Goal: Task Accomplishment & Management: Complete application form

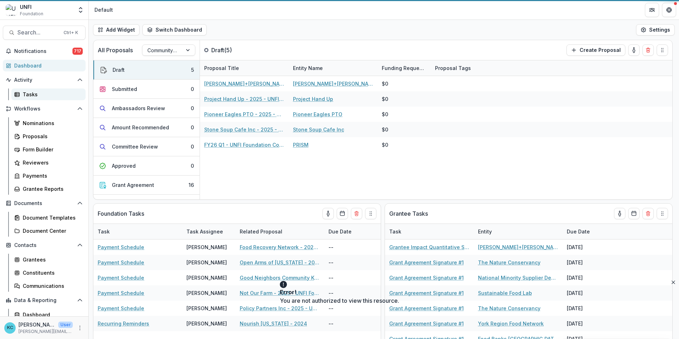
click at [29, 96] on div "Tasks" at bounding box center [51, 94] width 57 height 7
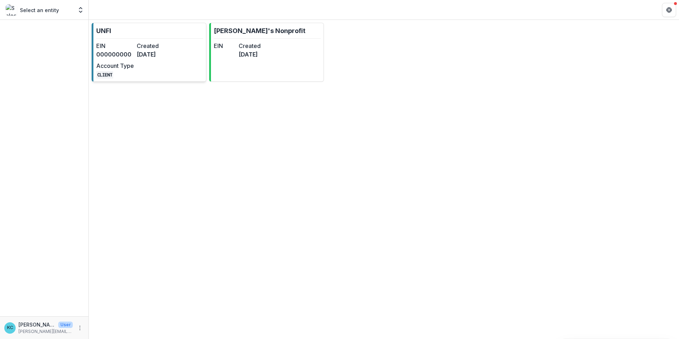
click at [113, 72] on dd "CLIENT" at bounding box center [115, 74] width 38 height 9
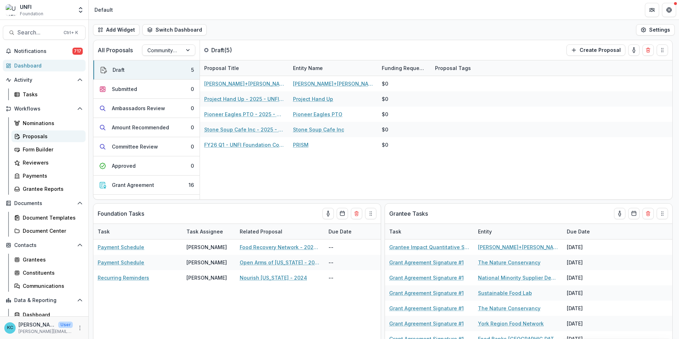
click at [37, 132] on link "Proposals" at bounding box center [48, 136] width 74 height 12
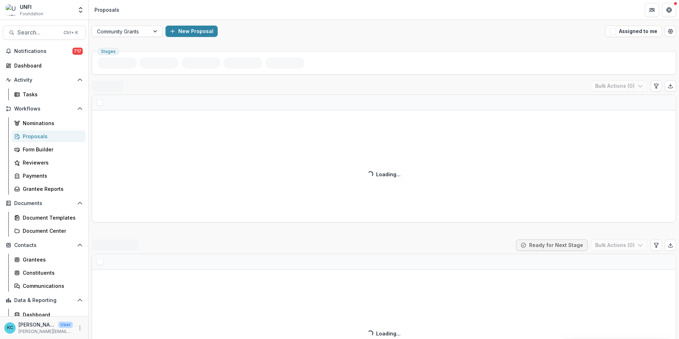
click at [143, 40] on div "Community Grants New Proposal Assigned to me" at bounding box center [384, 31] width 590 height 23
click at [143, 35] on div at bounding box center [121, 31] width 48 height 9
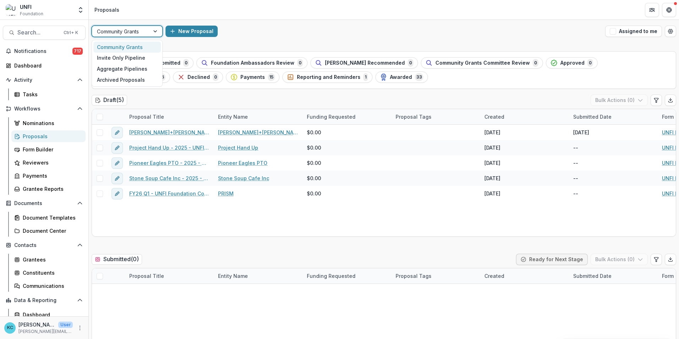
click at [131, 60] on div "Invite Only Pipeline" at bounding box center [126, 58] width 67 height 11
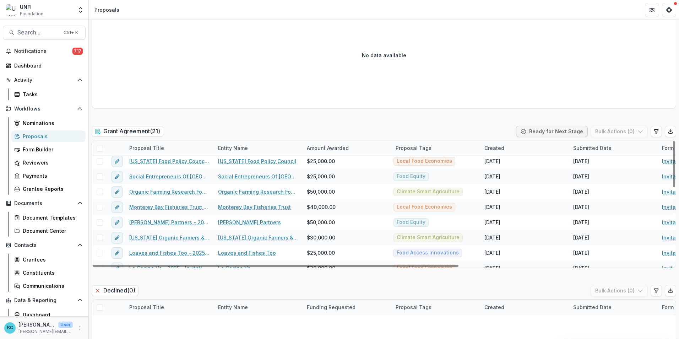
scroll to position [142, 0]
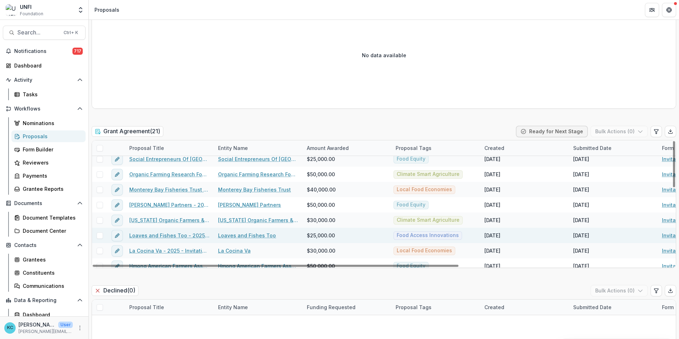
click at [185, 234] on link "Loaves and Fishes Too - 2025 - Invitation Only Application" at bounding box center [169, 234] width 80 height 7
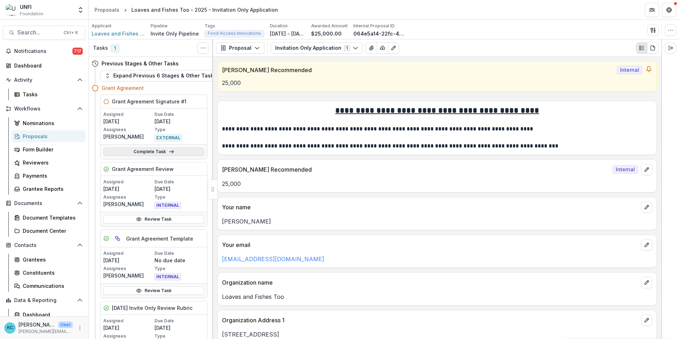
click at [152, 150] on link "Complete Task" at bounding box center [153, 151] width 101 height 9
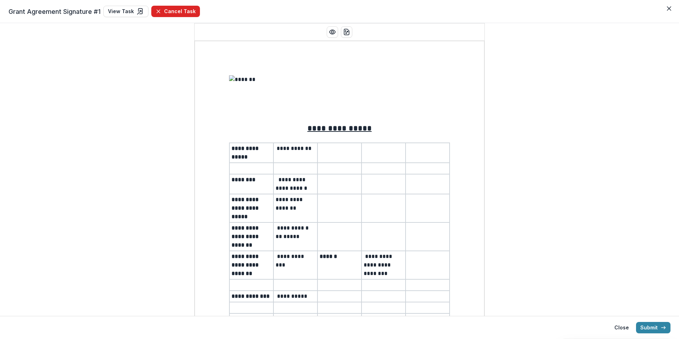
click at [178, 11] on button "Cancel Task" at bounding box center [175, 11] width 49 height 11
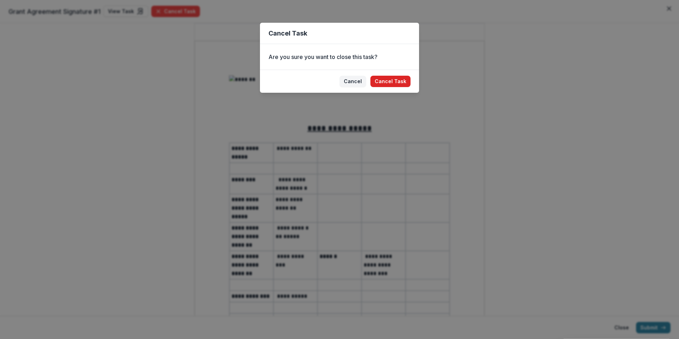
click at [391, 78] on button "Cancel Task" at bounding box center [390, 81] width 40 height 11
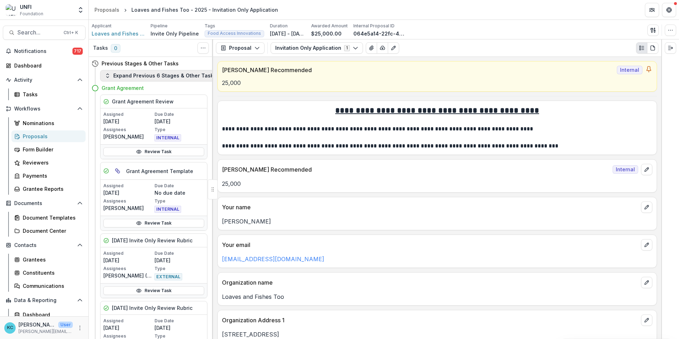
click at [149, 74] on button "Expand Previous 6 Stages & Other Tasks" at bounding box center [160, 75] width 121 height 11
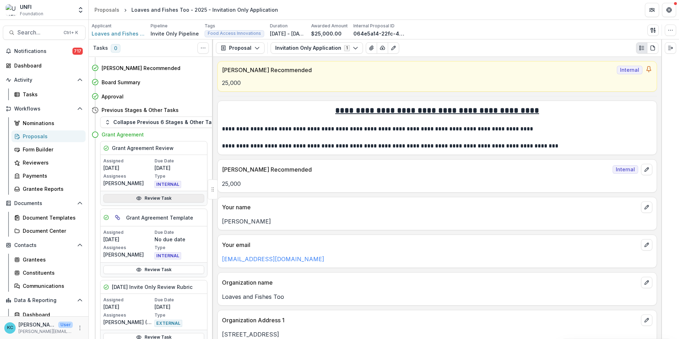
scroll to position [284, 0]
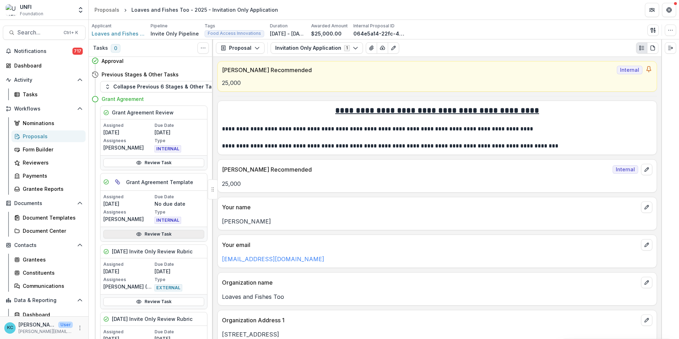
click at [141, 234] on icon at bounding box center [139, 233] width 5 height 3
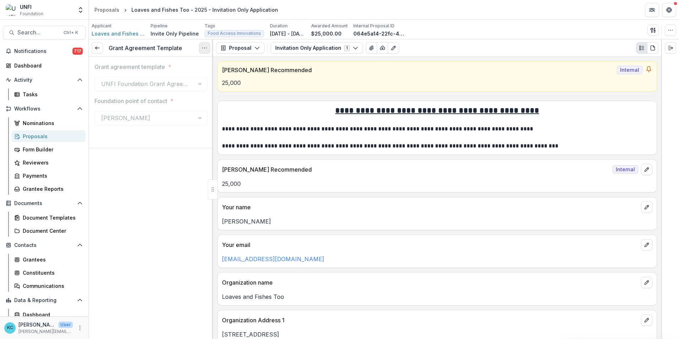
click at [203, 47] on icon "Options" at bounding box center [205, 48] width 6 height 6
click at [181, 78] on button "Reopen Task" at bounding box center [170, 79] width 76 height 12
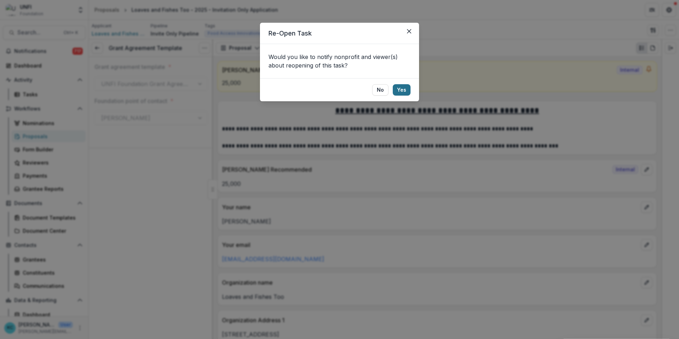
click at [402, 88] on button "Yes" at bounding box center [402, 89] width 18 height 11
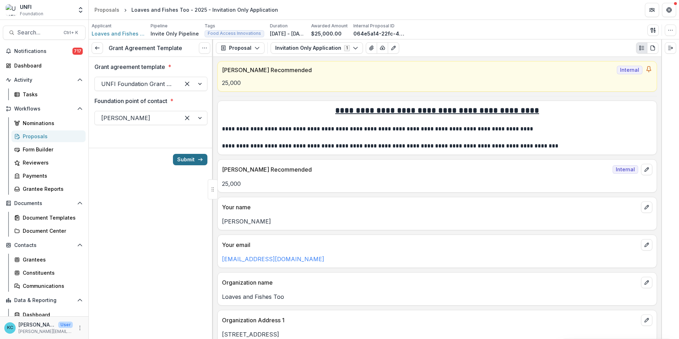
click at [182, 159] on button "Submit" at bounding box center [190, 159] width 34 height 11
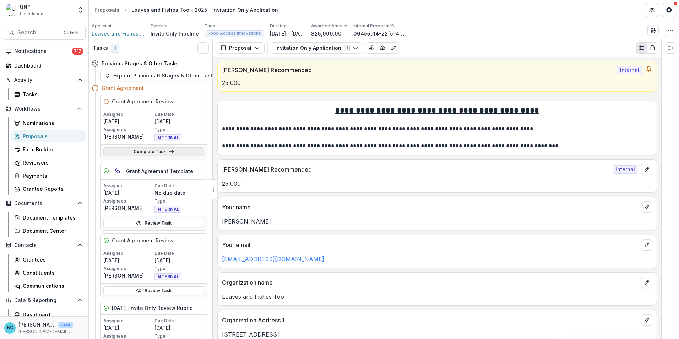
click at [169, 153] on icon at bounding box center [172, 152] width 6 height 6
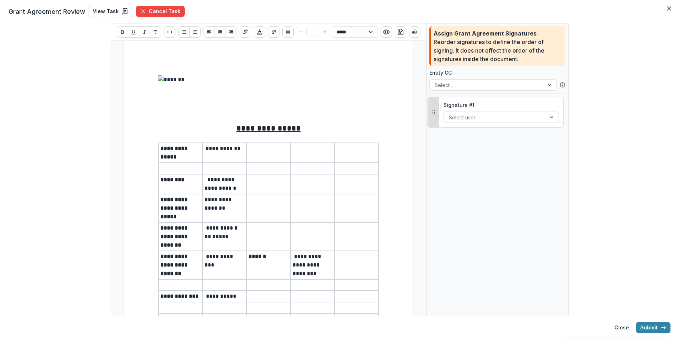
click at [481, 117] on div at bounding box center [495, 117] width 92 height 9
click at [669, 8] on icon "Close" at bounding box center [669, 8] width 4 height 4
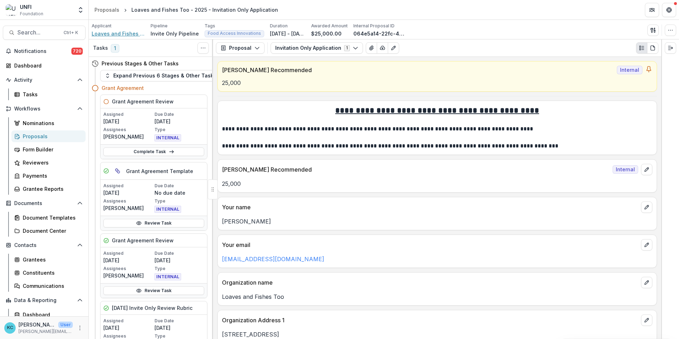
click at [133, 35] on span "Loaves and Fishes Too" at bounding box center [118, 33] width 53 height 7
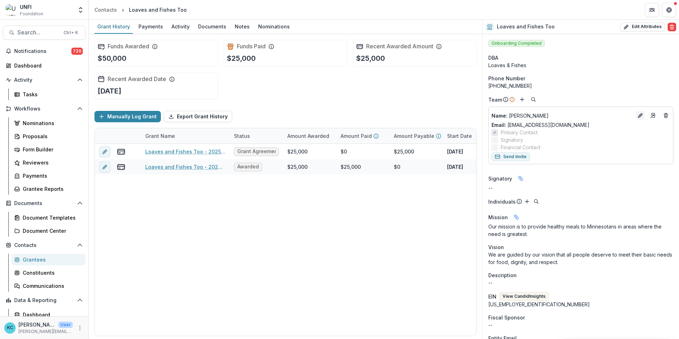
click at [638, 115] on icon "Edit" at bounding box center [639, 115] width 3 height 3
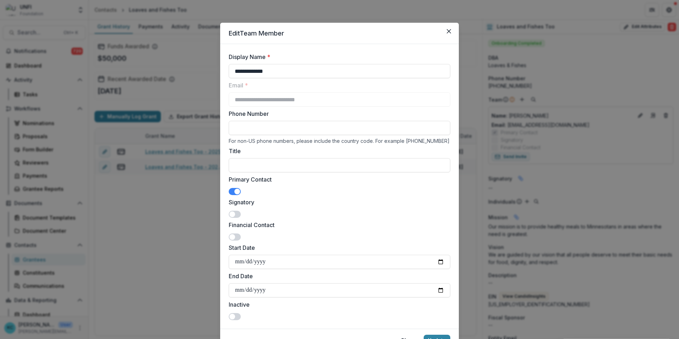
drag, startPoint x: 278, startPoint y: 71, endPoint x: 213, endPoint y: 66, distance: 65.1
click at [213, 66] on div "**********" at bounding box center [339, 169] width 679 height 339
type input "**********"
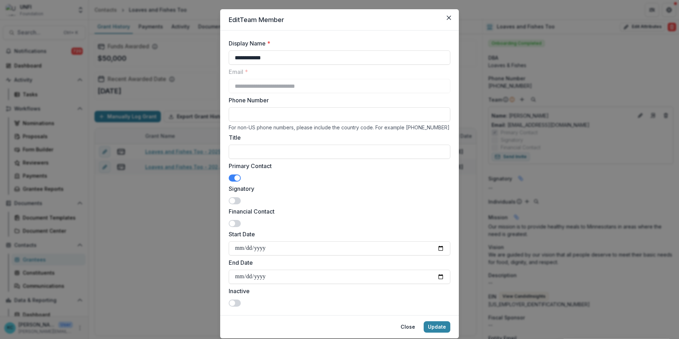
scroll to position [35, 0]
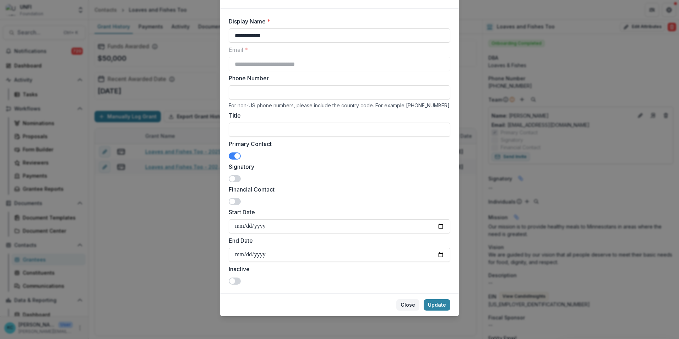
click at [411, 306] on button "Close" at bounding box center [407, 304] width 23 height 11
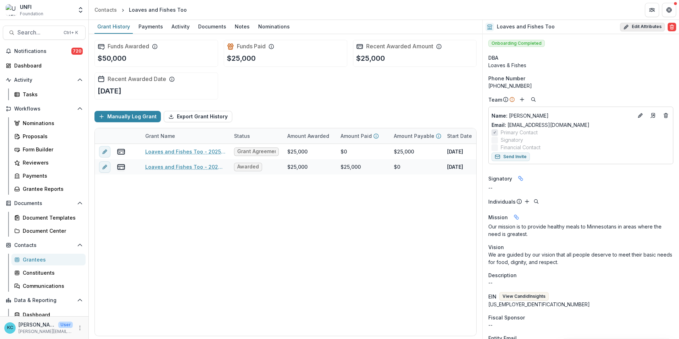
click at [634, 26] on button "Edit Attributes" at bounding box center [642, 27] width 45 height 9
select select
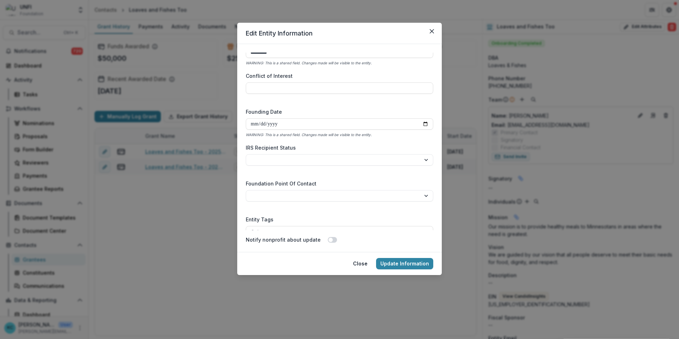
scroll to position [1042, 0]
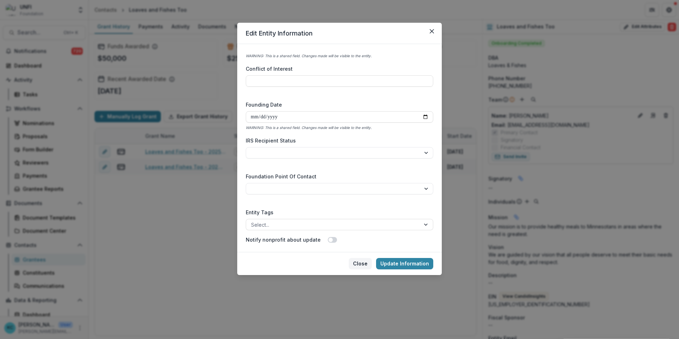
click at [358, 266] on button "Close" at bounding box center [360, 263] width 23 height 11
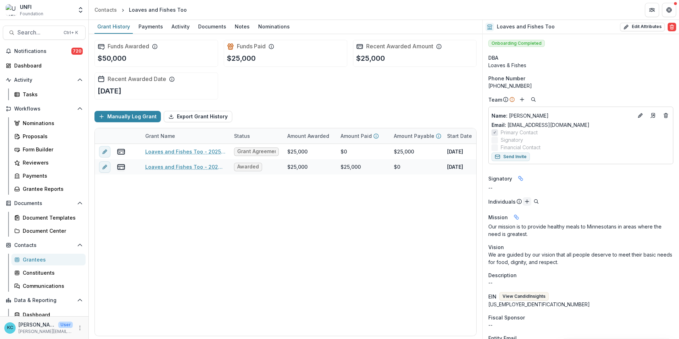
click at [524, 202] on icon "Add" at bounding box center [527, 201] width 6 height 6
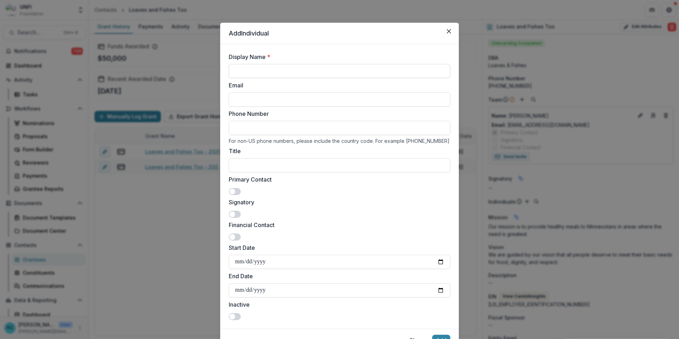
click at [258, 72] on input "Display Name *" at bounding box center [339, 71] width 221 height 14
type input "**********"
click at [252, 97] on input "Email" at bounding box center [339, 99] width 221 height 14
paste input "**********"
type input "**********"
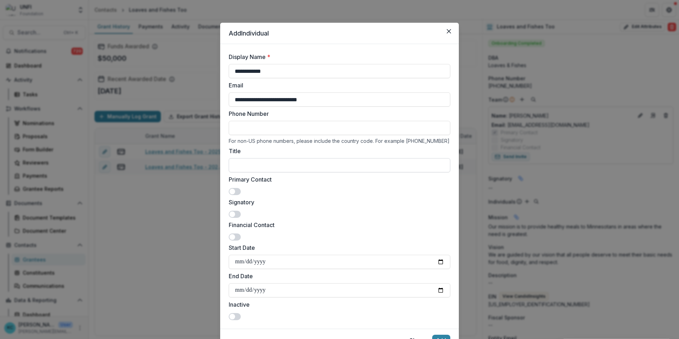
click at [269, 166] on input "Title" at bounding box center [339, 165] width 221 height 14
type input "**********"
click at [354, 220] on div "**********" at bounding box center [339, 200] width 221 height 239
click at [231, 214] on span at bounding box center [232, 214] width 6 height 6
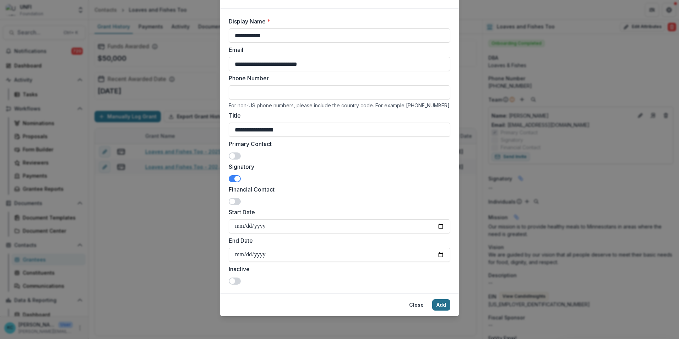
click at [444, 307] on button "Add" at bounding box center [441, 304] width 18 height 11
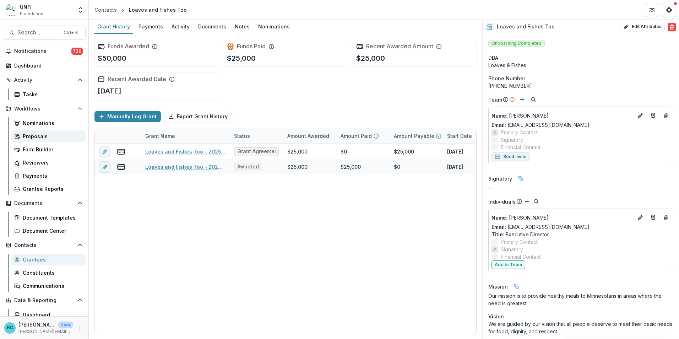
click at [41, 137] on div "Proposals" at bounding box center [51, 135] width 57 height 7
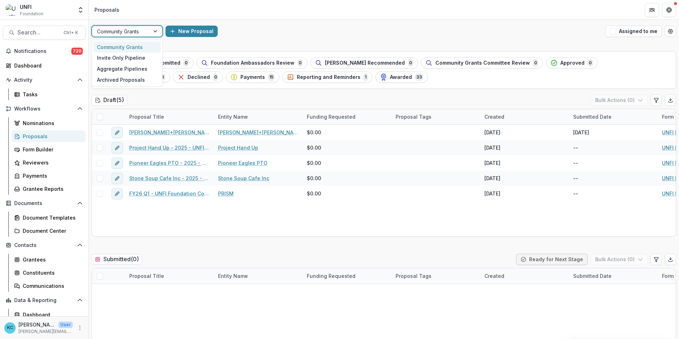
click at [135, 27] on div at bounding box center [121, 31] width 48 height 9
click at [130, 53] on div "Invite Only Pipeline" at bounding box center [126, 58] width 67 height 11
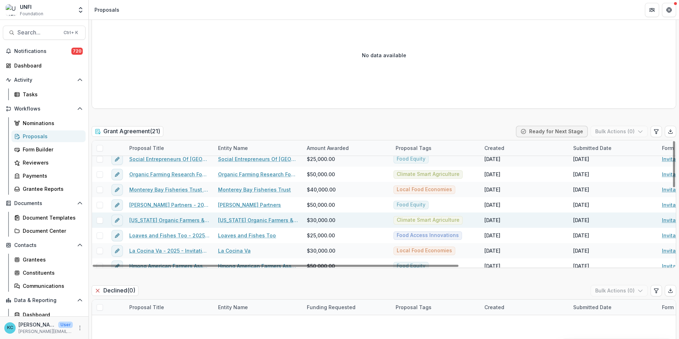
scroll to position [177, 0]
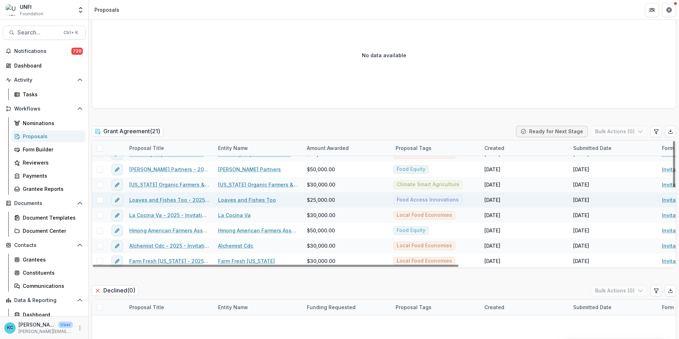
click at [172, 201] on link "Loaves and Fishes Too - 2025 - Invitation Only Application" at bounding box center [169, 199] width 80 height 7
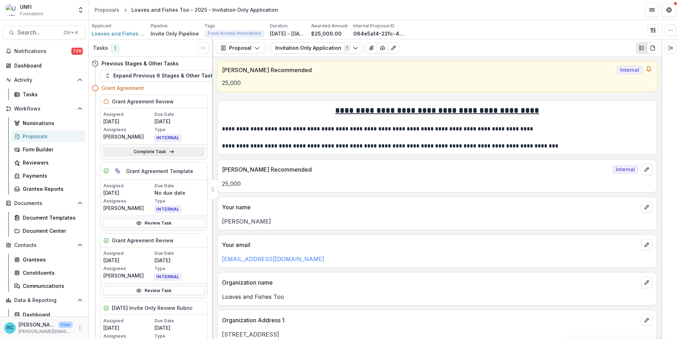
click at [161, 150] on link "Complete Task" at bounding box center [153, 151] width 101 height 9
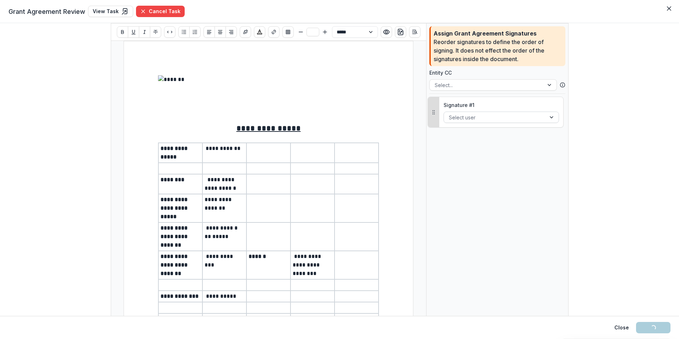
click at [502, 119] on div at bounding box center [495, 117] width 92 height 9
click at [670, 7] on icon "Close" at bounding box center [669, 8] width 4 height 4
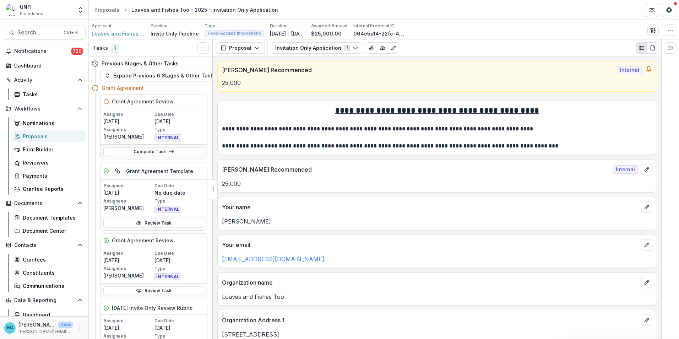
click at [111, 34] on span "Loaves and Fishes Too" at bounding box center [118, 33] width 53 height 7
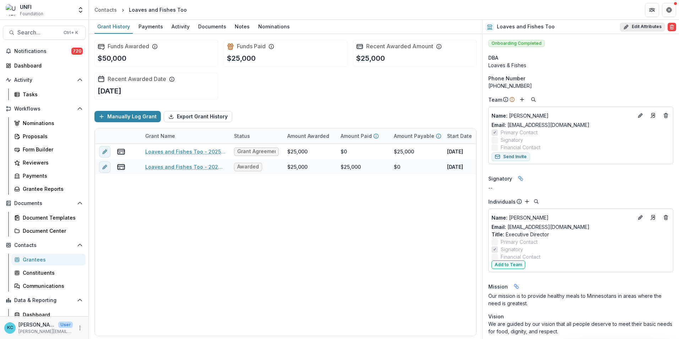
click at [642, 27] on button "Edit Attributes" at bounding box center [642, 27] width 45 height 9
select select
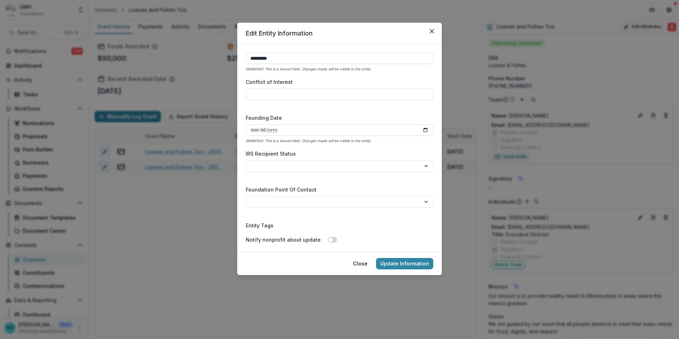
scroll to position [1042, 0]
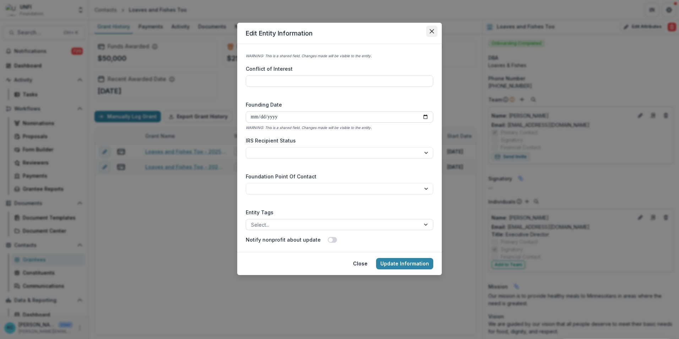
click at [427, 31] on button "Close" at bounding box center [431, 31] width 11 height 11
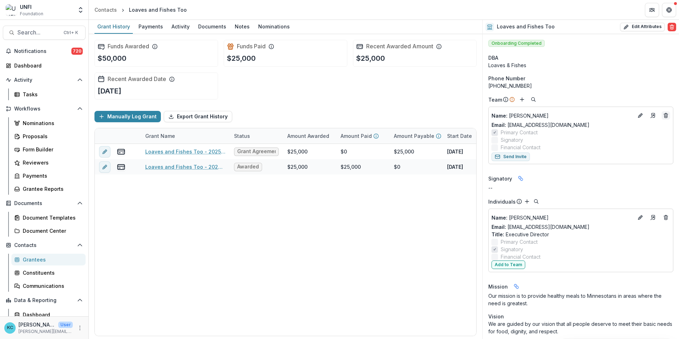
click at [666, 116] on line "Deletes" at bounding box center [666, 115] width 0 height 1
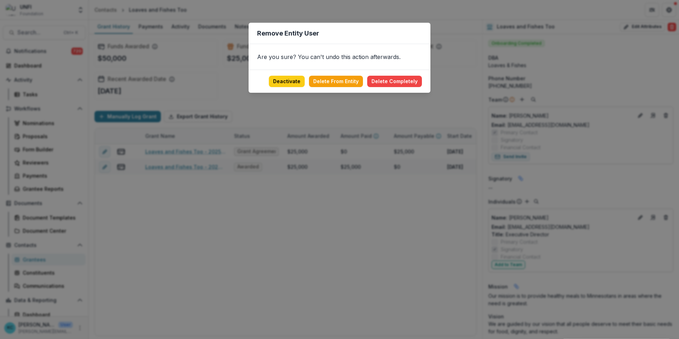
click at [459, 50] on div "Remove Entity User Are you sure? You can't undo this action afterwards. Deactiv…" at bounding box center [339, 169] width 679 height 339
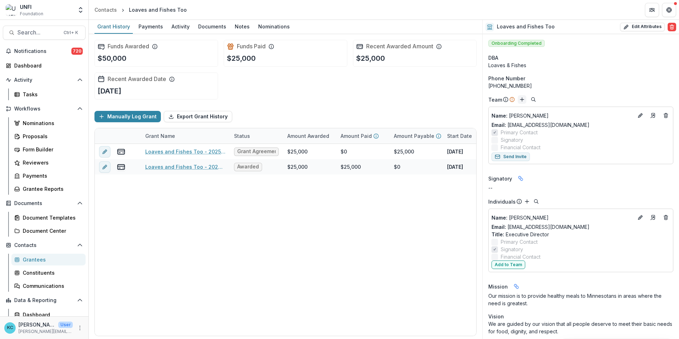
click at [520, 99] on line "Add" at bounding box center [522, 99] width 4 height 0
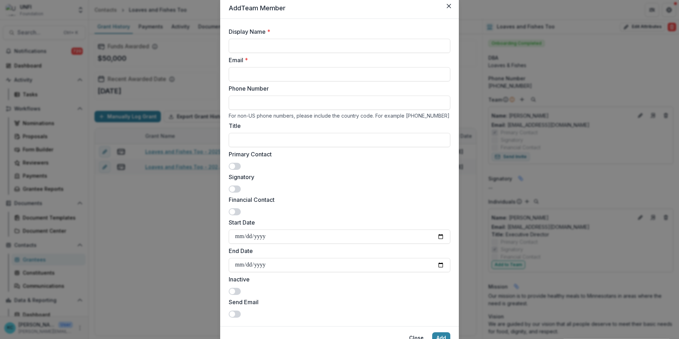
scroll to position [0, 0]
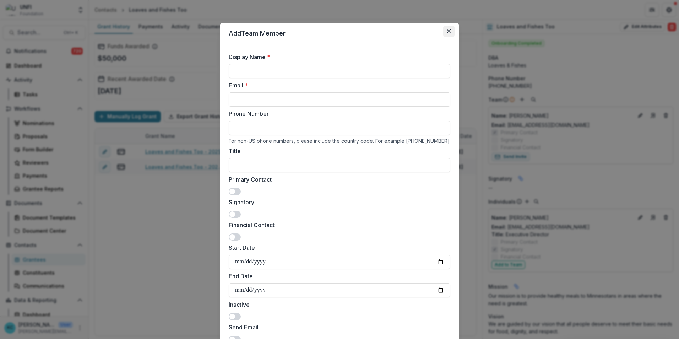
click at [449, 30] on icon "Close" at bounding box center [449, 31] width 4 height 4
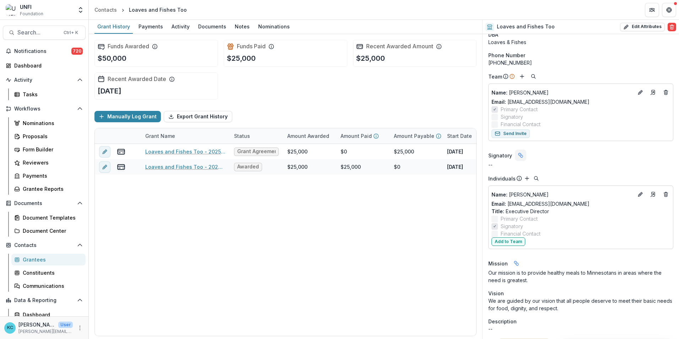
scroll to position [35, 0]
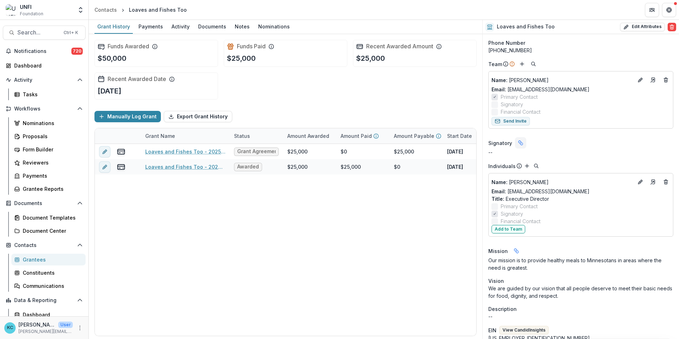
click at [518, 142] on icon "Linked binding" at bounding box center [521, 143] width 6 height 6
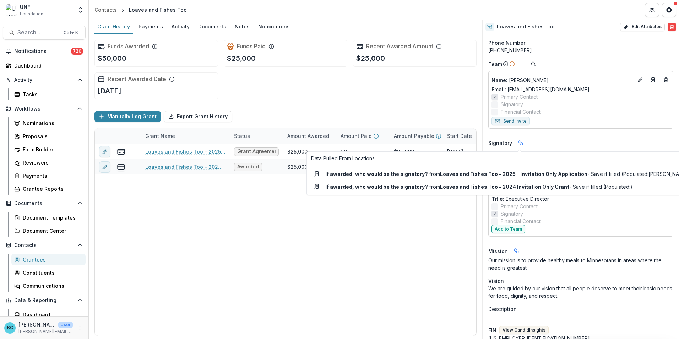
click at [516, 172] on strong "Loaves and Fishes Too - 2025 - Invitation Only Application" at bounding box center [513, 174] width 147 height 6
click at [678, 157] on icon "Close" at bounding box center [687, 157] width 4 height 4
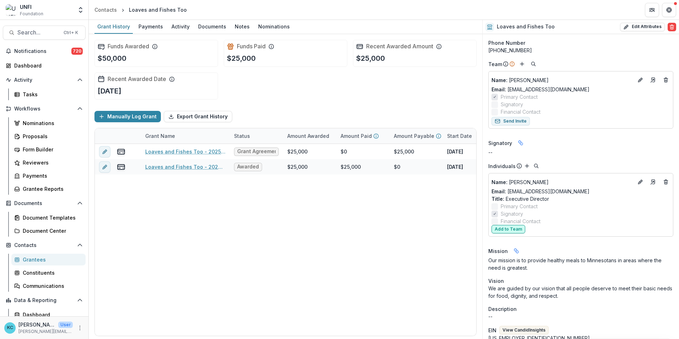
click at [518, 227] on button "Add to Team" at bounding box center [508, 229] width 34 height 9
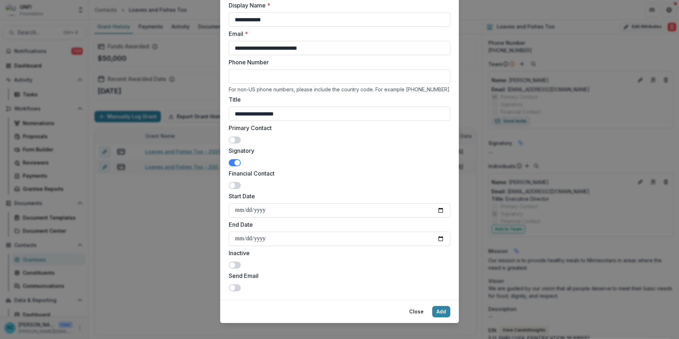
scroll to position [58, 0]
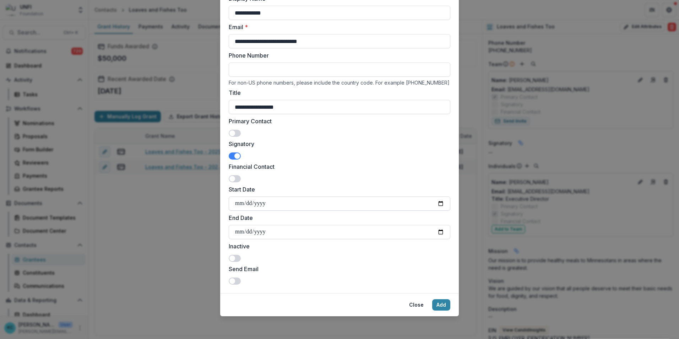
click at [279, 204] on input "Start Date" at bounding box center [339, 203] width 221 height 14
click at [441, 302] on button "Add" at bounding box center [441, 304] width 18 height 11
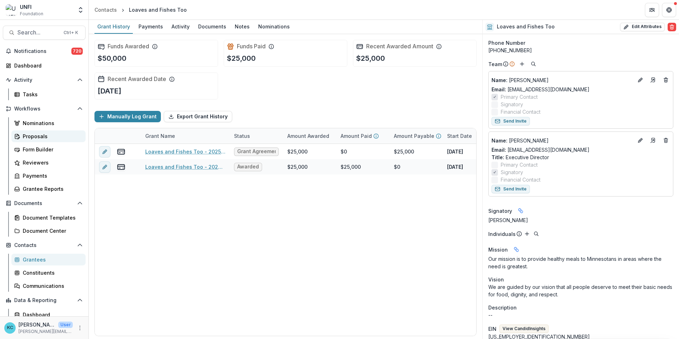
click at [41, 138] on div "Proposals" at bounding box center [51, 135] width 57 height 7
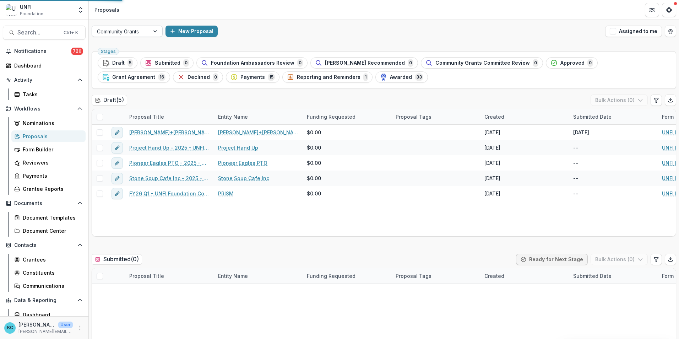
click at [146, 31] on div "Community Grants" at bounding box center [121, 31] width 58 height 10
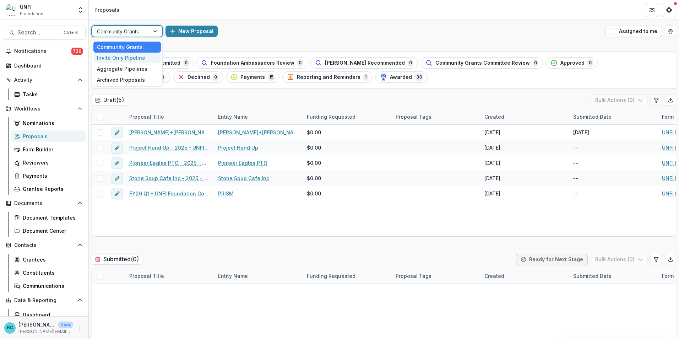
click at [123, 59] on div "Invite Only Pipeline" at bounding box center [126, 58] width 67 height 11
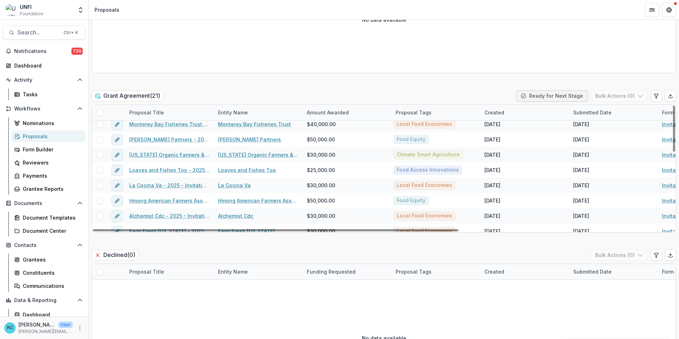
scroll to position [177, 0]
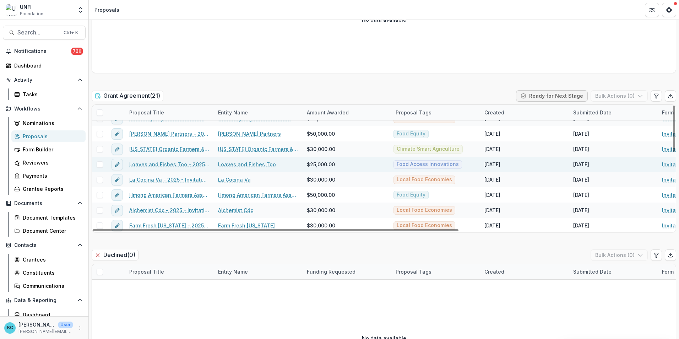
click at [170, 164] on link "Loaves and Fishes Too - 2025 - Invitation Only Application" at bounding box center [169, 163] width 80 height 7
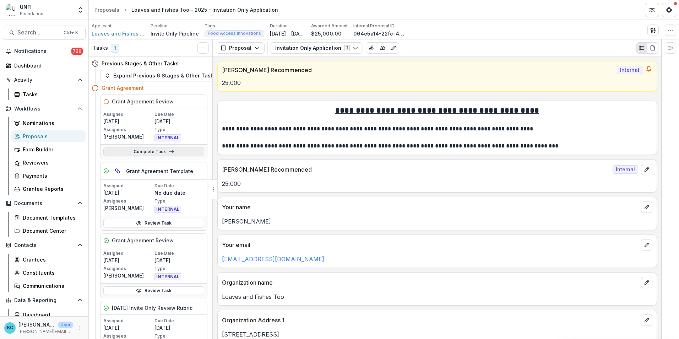
click at [145, 151] on link "Complete Task" at bounding box center [153, 151] width 101 height 9
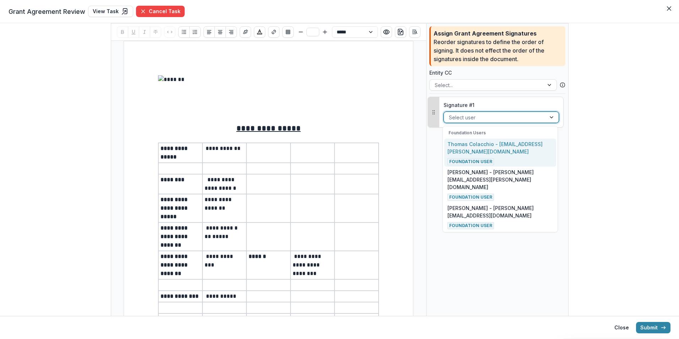
click at [483, 119] on div at bounding box center [495, 117] width 92 height 9
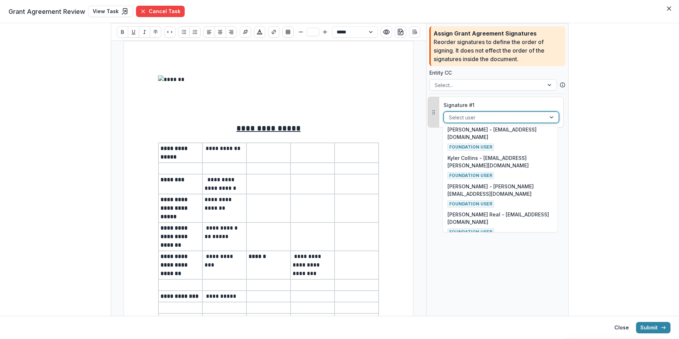
scroll to position [143, 0]
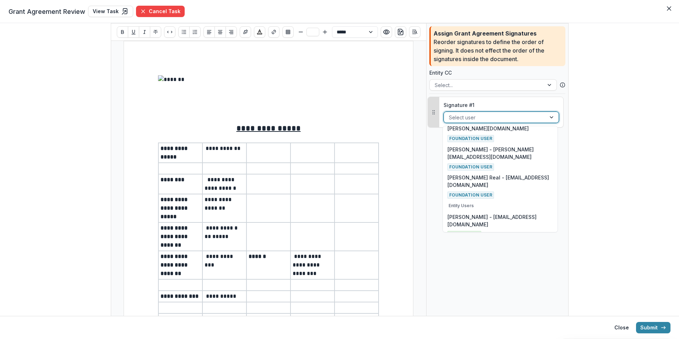
click at [489, 241] on p "[PERSON_NAME] - [EMAIL_ADDRESS][DOMAIN_NAME] - Signatory" at bounding box center [499, 248] width 105 height 15
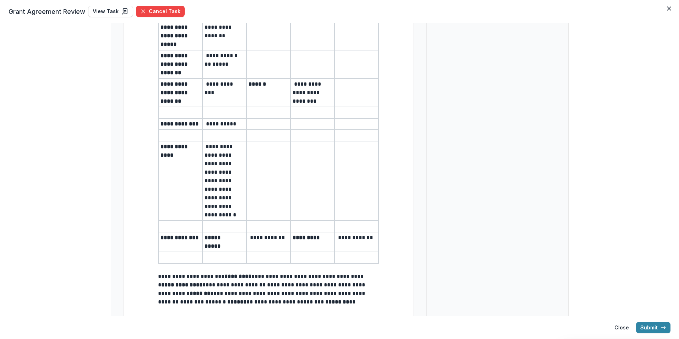
scroll to position [177, 0]
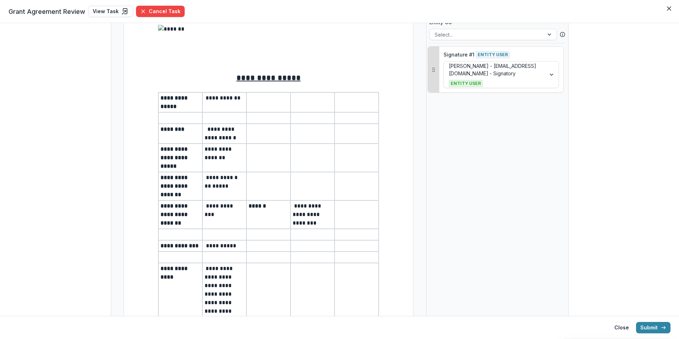
click at [263, 242] on tbody "**********" at bounding box center [268, 238] width 220 height 292
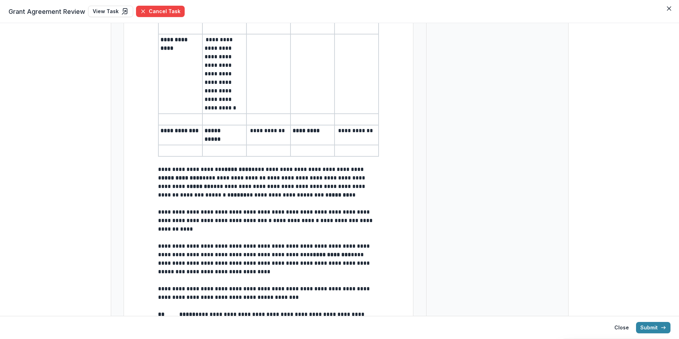
scroll to position [263, 0]
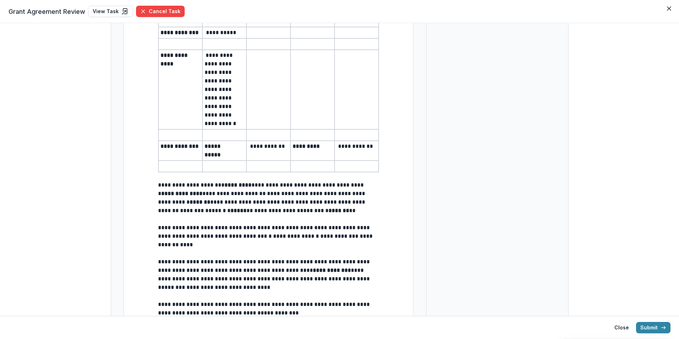
click at [259, 150] on p "**********" at bounding box center [268, 146] width 40 height 9
drag, startPoint x: 261, startPoint y: 158, endPoint x: 251, endPoint y: 156, distance: 10.8
click at [251, 150] on p "**********" at bounding box center [268, 146] width 40 height 9
click at [254, 150] on p "**********" at bounding box center [268, 146] width 40 height 9
type input "**"
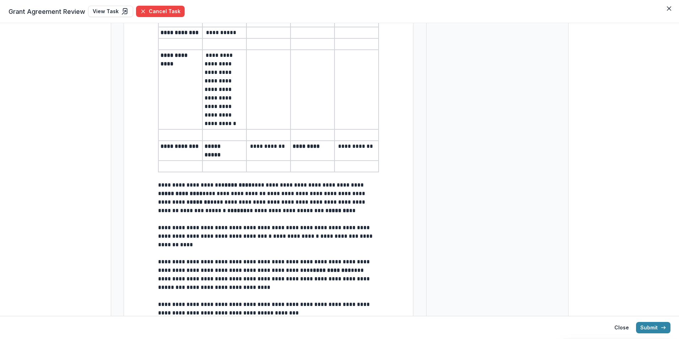
click at [261, 150] on p "**********" at bounding box center [268, 146] width 40 height 9
type input "**"
click at [352, 150] on p "**********" at bounding box center [356, 146] width 40 height 9
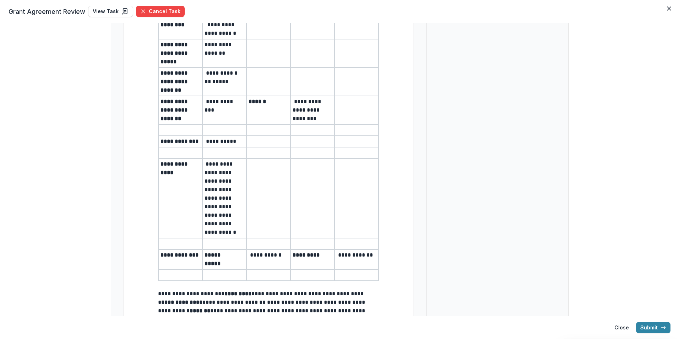
scroll to position [0, 0]
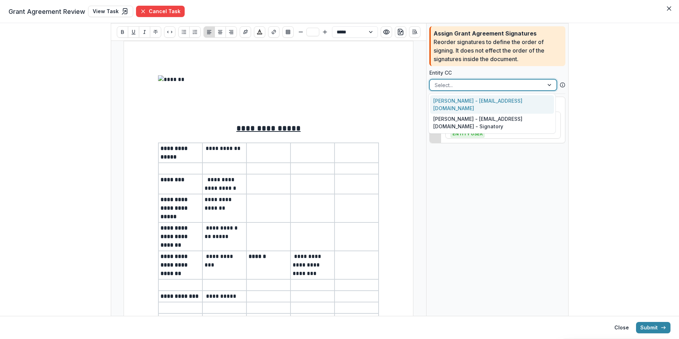
click at [483, 84] on div at bounding box center [486, 85] width 104 height 9
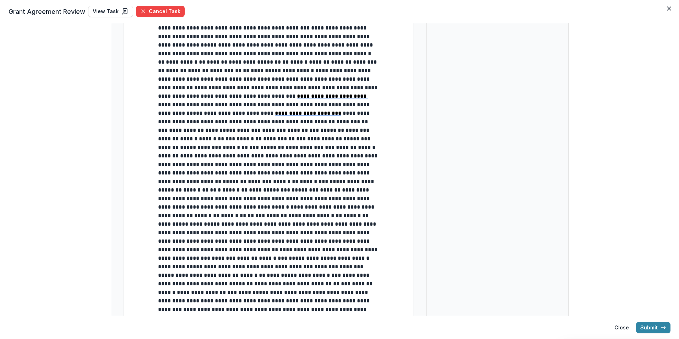
scroll to position [1384, 0]
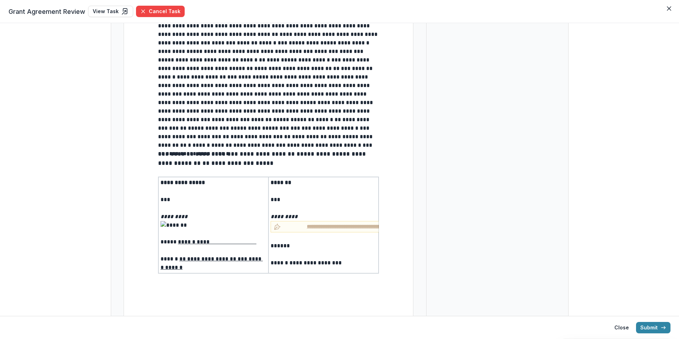
scroll to position [1402, 0]
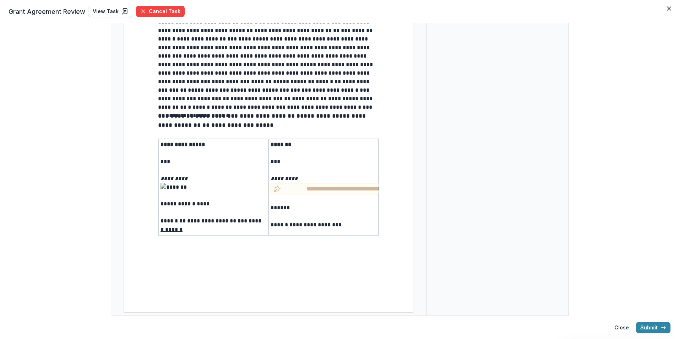
click at [290, 204] on p "***** *" at bounding box center [323, 207] width 106 height 9
click at [658, 328] on button "Submit" at bounding box center [653, 327] width 34 height 11
